Goal: Information Seeking & Learning: Find specific page/section

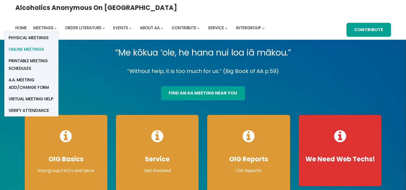
click at [44, 46] on span "Online Meetings" at bounding box center [26, 50] width 35 height 8
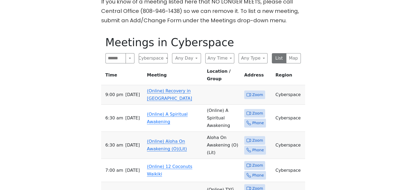
scroll to position [242, 0]
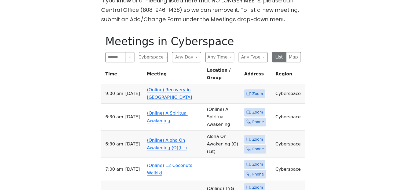
click at [171, 87] on link "(Online) Recovery in Da House" at bounding box center [169, 93] width 45 height 13
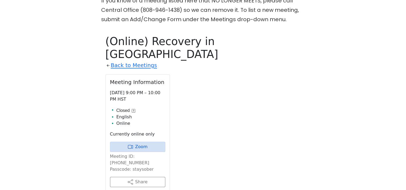
scroll to position [263, 0]
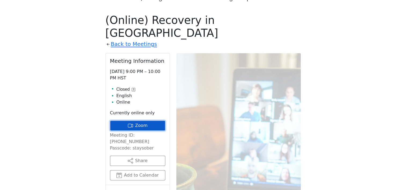
click at [139, 121] on link "Zoom" at bounding box center [137, 126] width 55 height 10
